Goal: Task Accomplishment & Management: Manage account settings

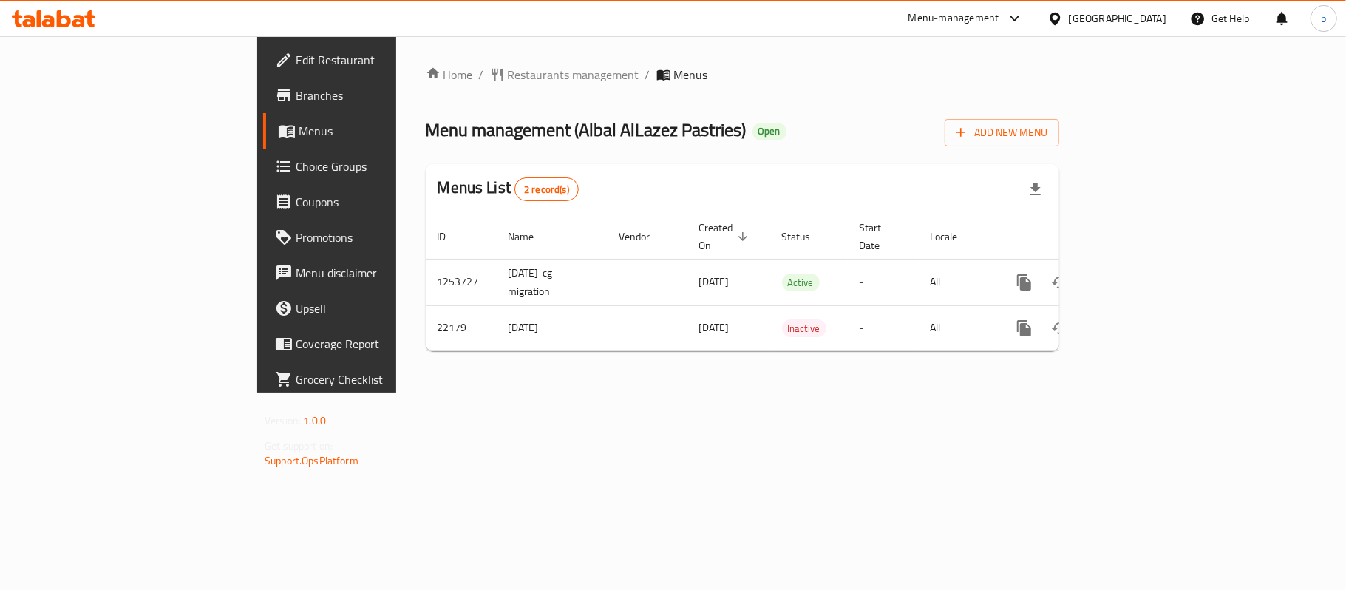
click at [296, 52] on span "Edit Restaurant" at bounding box center [383, 60] width 174 height 18
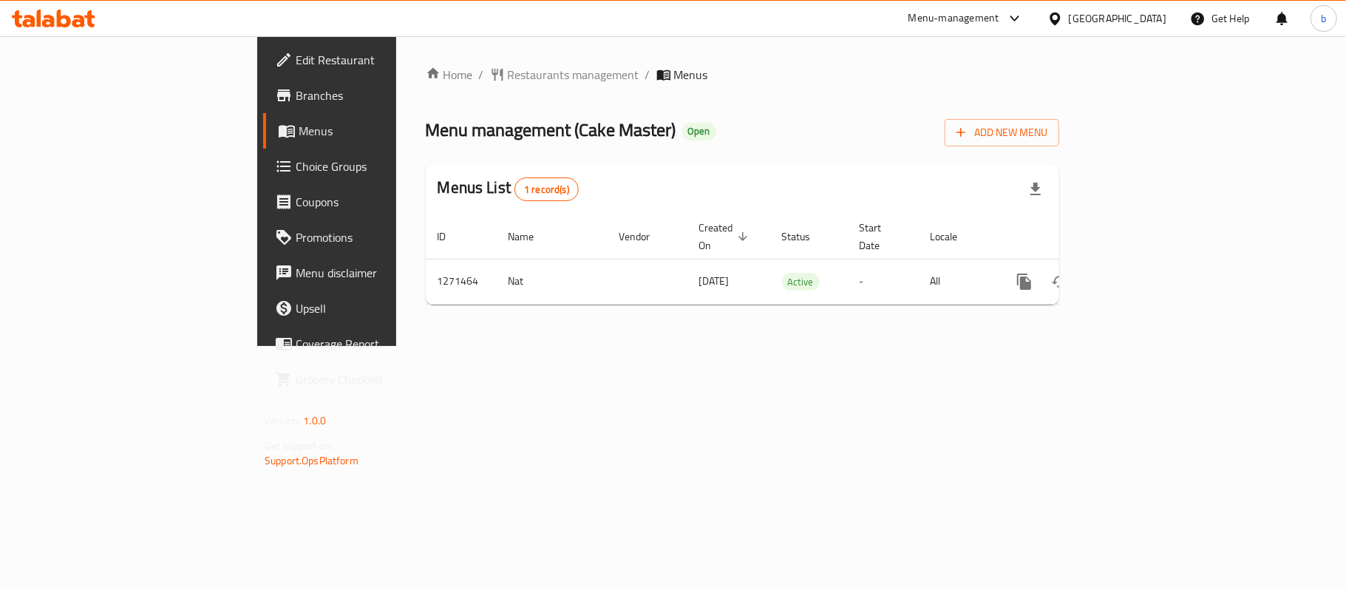
click at [296, 170] on span "Choice Groups" at bounding box center [383, 166] width 174 height 18
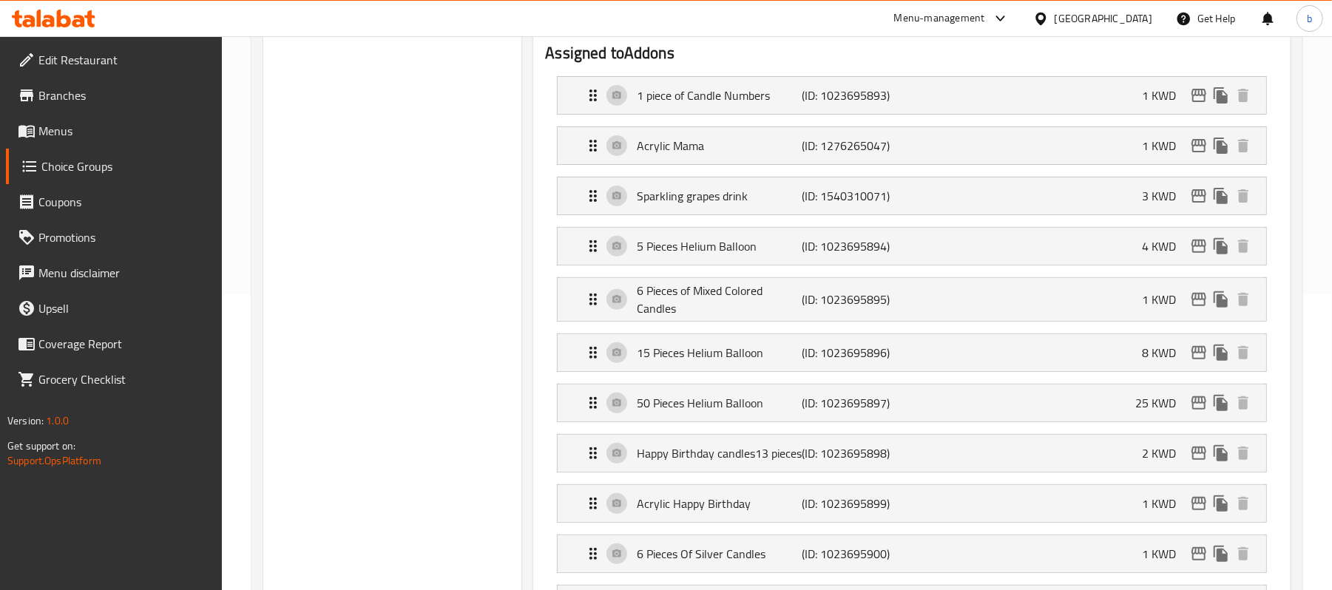
scroll to position [197, 0]
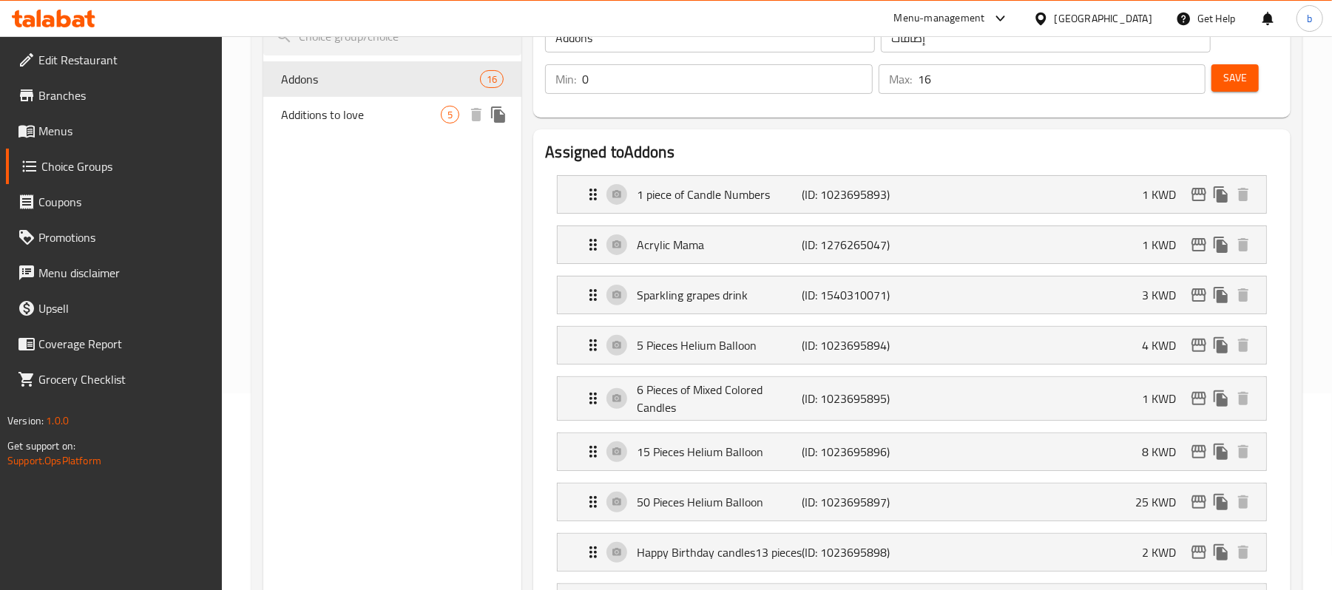
click at [335, 113] on span "Additions to love" at bounding box center [361, 115] width 160 height 18
type input "Additions to love"
type input "اضافات على حب"
type input "5"
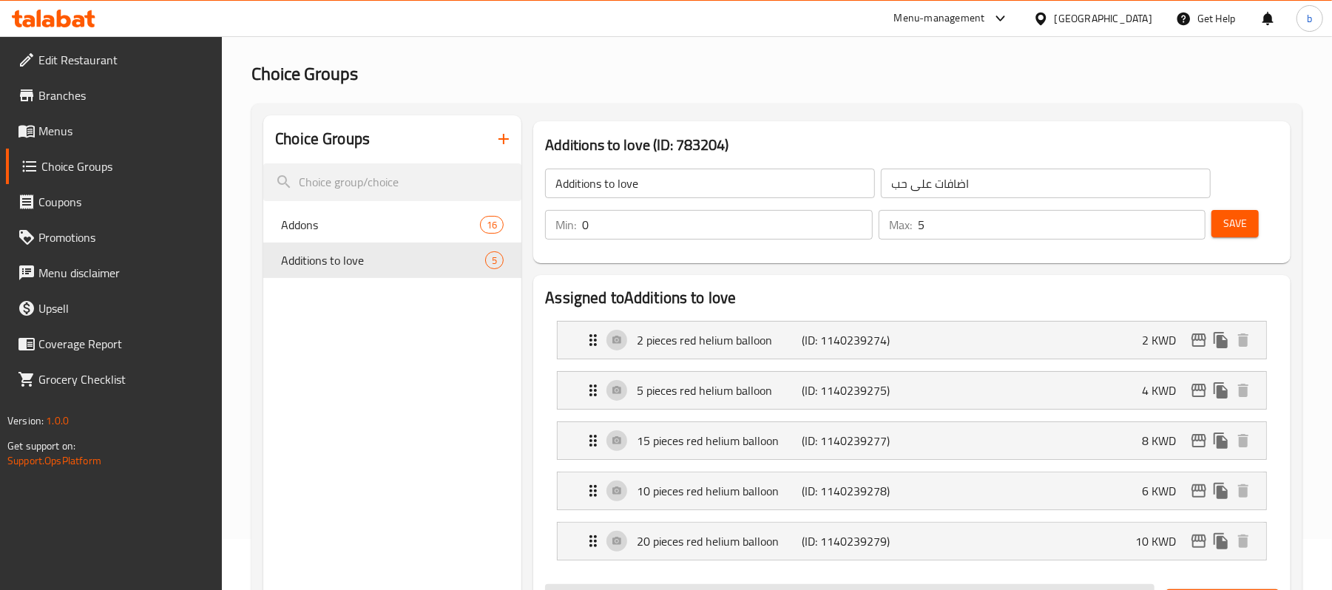
scroll to position [0, 0]
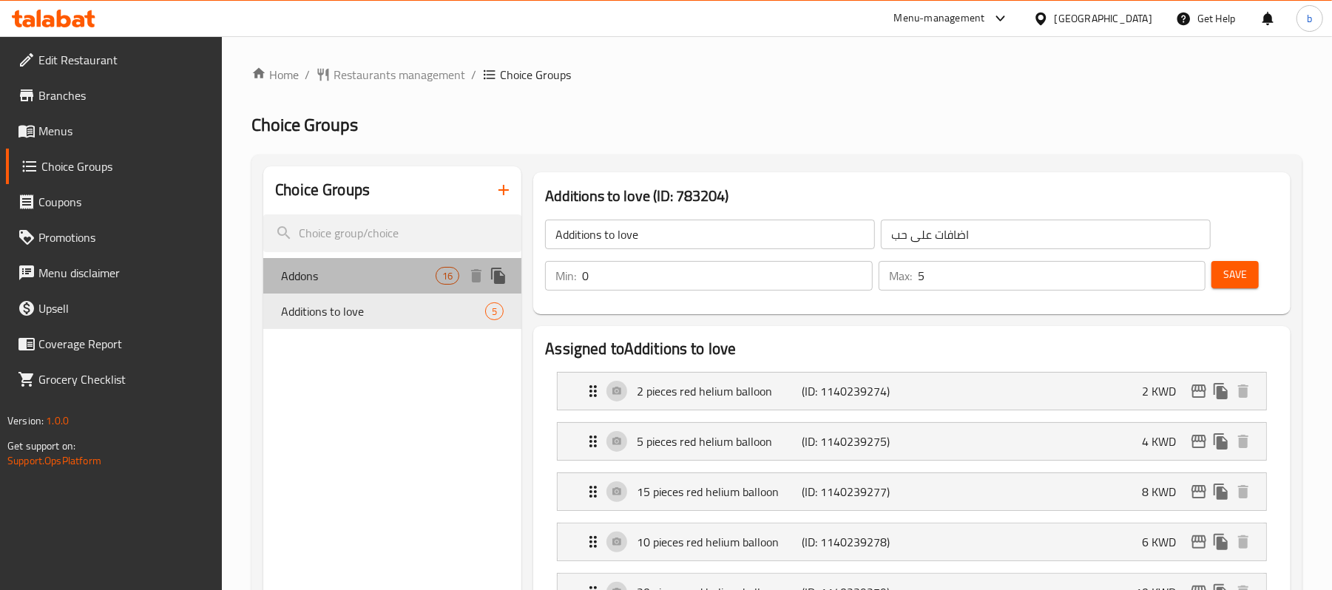
click at [328, 275] on span "Addons" at bounding box center [358, 276] width 155 height 18
type input "Addons"
type input "إضافات"
type input "16"
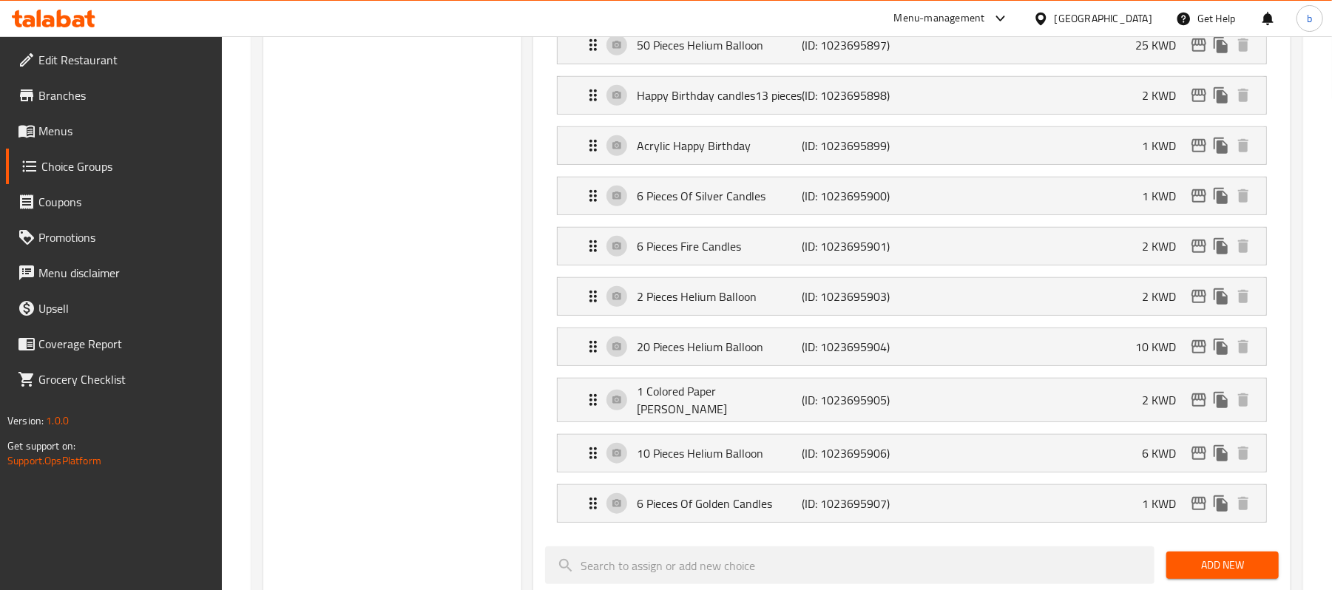
scroll to position [690, 0]
